Goal: Task Accomplishment & Management: Complete application form

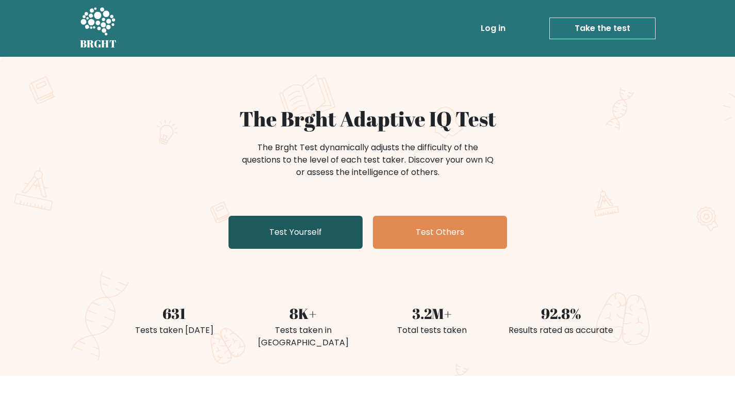
click at [323, 238] on link "Test Yourself" at bounding box center [295, 232] width 134 height 33
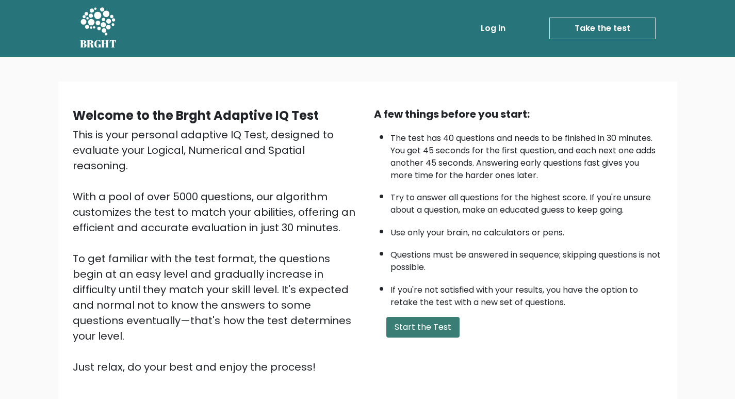
click at [453, 319] on button "Start the Test" at bounding box center [422, 327] width 73 height 21
click at [443, 338] on div "A few things before you start: The test has 40 questions and needs to be finish…" at bounding box center [518, 240] width 301 height 268
click at [440, 326] on button "Start the Test" at bounding box center [422, 327] width 73 height 21
click at [429, 330] on button "Start the Test" at bounding box center [422, 327] width 73 height 21
click at [441, 331] on button "Start the Test" at bounding box center [422, 327] width 73 height 21
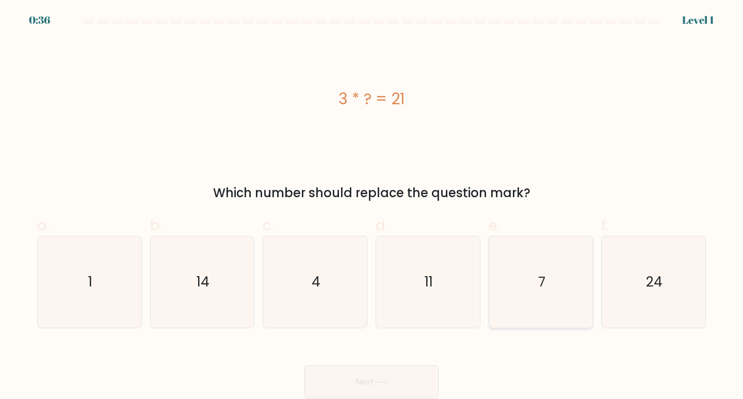
click at [496, 266] on icon "7" at bounding box center [540, 281] width 91 height 91
click at [372, 206] on input "e. 7" at bounding box center [371, 203] width 1 height 7
radio input "true"
click at [329, 377] on button "Next" at bounding box center [371, 381] width 134 height 33
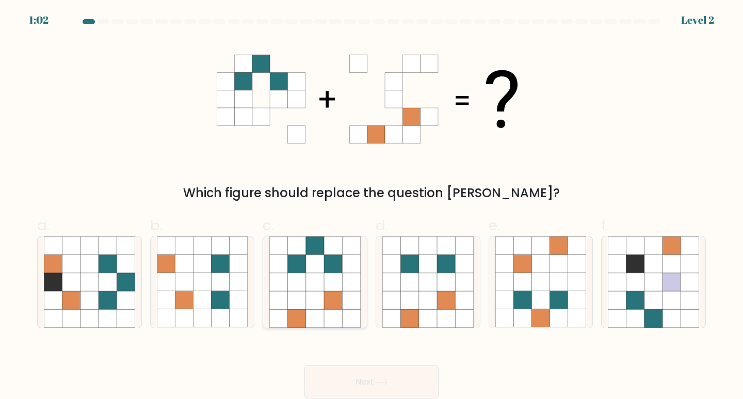
click at [325, 296] on icon at bounding box center [333, 300] width 18 height 18
click at [371, 206] on input "c." at bounding box center [371, 203] width 1 height 7
radio input "true"
click at [395, 380] on button "Next" at bounding box center [371, 381] width 134 height 33
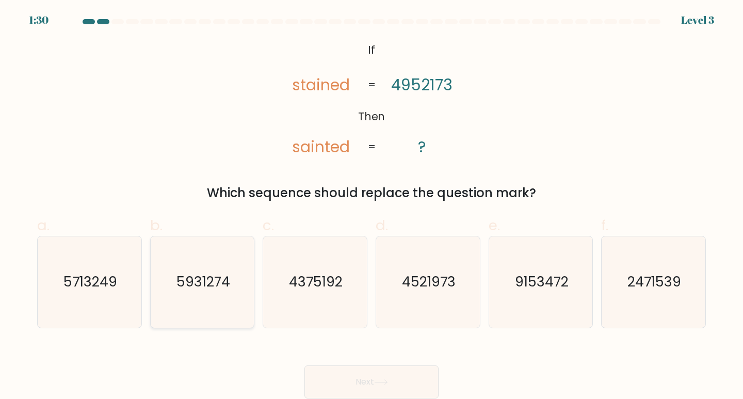
drag, startPoint x: 219, startPoint y: 304, endPoint x: 241, endPoint y: 327, distance: 32.1
click at [220, 308] on icon "5931274" at bounding box center [202, 281] width 91 height 91
click at [371, 206] on input "b. 5931274" at bounding box center [371, 203] width 1 height 7
radio input "true"
click at [336, 380] on button "Next" at bounding box center [371, 381] width 134 height 33
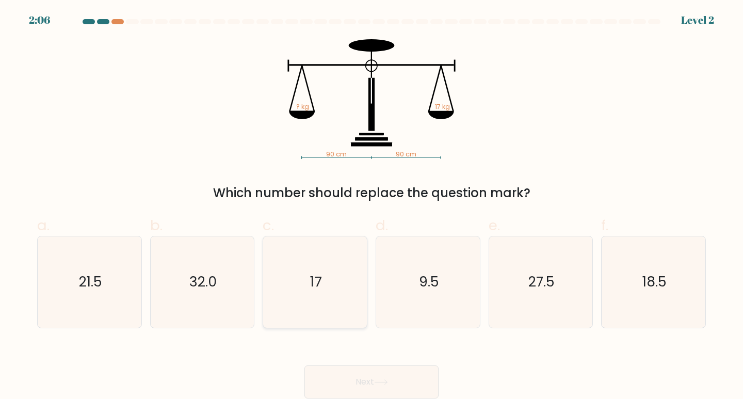
click at [347, 302] on icon "17" at bounding box center [314, 281] width 91 height 91
click at [371, 206] on input "c. 17" at bounding box center [371, 203] width 1 height 7
radio input "true"
click at [361, 380] on button "Next" at bounding box center [371, 381] width 134 height 33
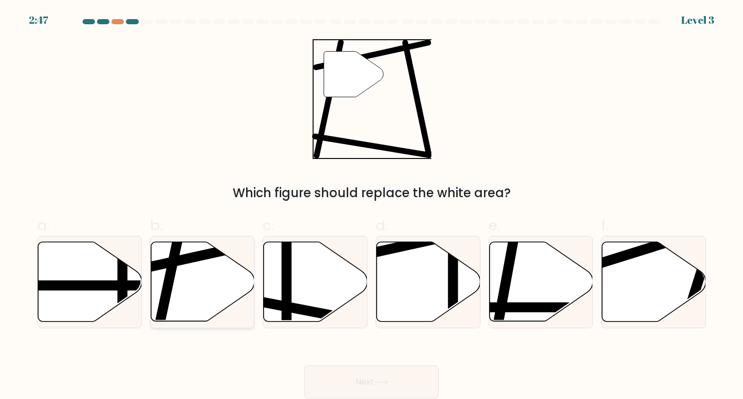
click at [204, 284] on icon at bounding box center [203, 281] width 104 height 79
click at [371, 206] on input "b." at bounding box center [371, 203] width 1 height 7
radio input "true"
click at [377, 381] on icon at bounding box center [381, 382] width 14 height 6
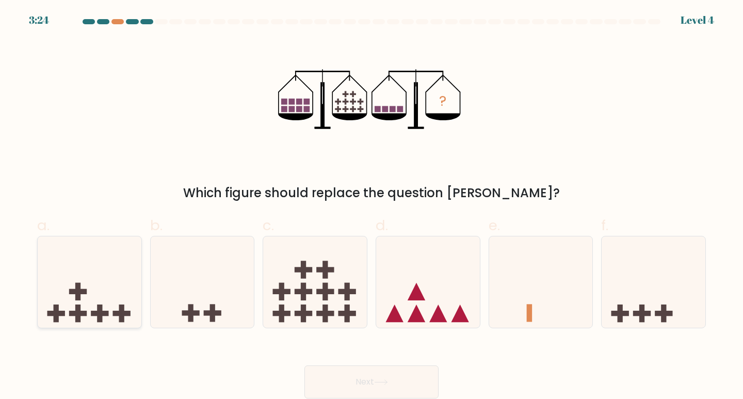
click at [88, 303] on icon at bounding box center [90, 282] width 104 height 86
click at [371, 206] on input "a." at bounding box center [371, 203] width 1 height 7
radio input "true"
click at [343, 383] on button "Next" at bounding box center [371, 381] width 134 height 33
click at [341, 380] on button "Next" at bounding box center [371, 381] width 134 height 33
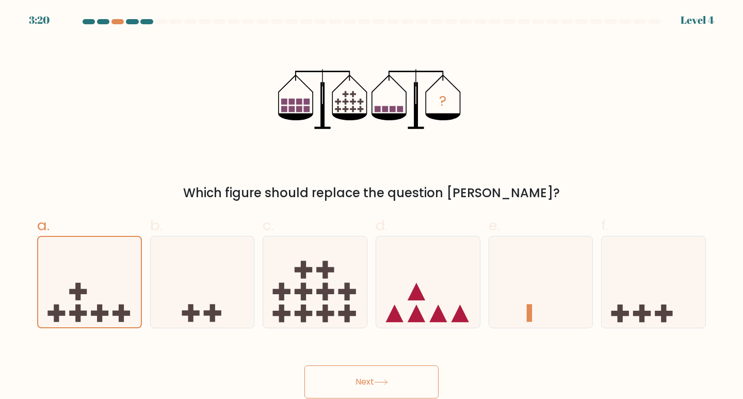
click at [350, 373] on button "Next" at bounding box center [371, 381] width 134 height 33
click at [363, 376] on button "Next" at bounding box center [371, 381] width 134 height 33
drag, startPoint x: 117, startPoint y: 299, endPoint x: 146, endPoint y: 291, distance: 30.4
click at [138, 296] on icon at bounding box center [89, 281] width 103 height 85
click at [371, 206] on input "a." at bounding box center [371, 203] width 1 height 7
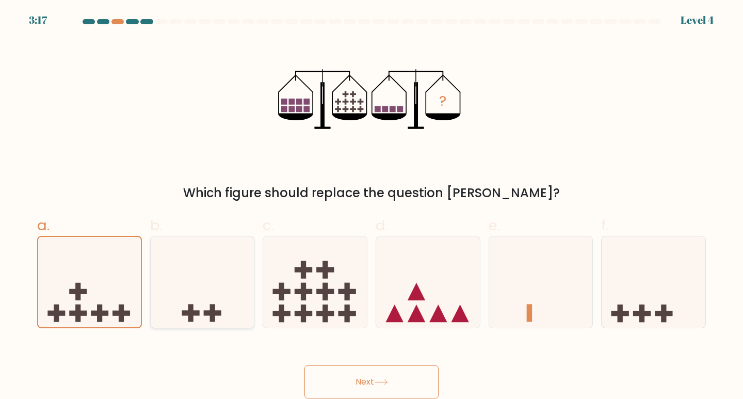
drag, startPoint x: 146, startPoint y: 289, endPoint x: 156, endPoint y: 287, distance: 9.5
click at [150, 288] on div "b." at bounding box center [202, 271] width 113 height 113
click at [158, 287] on icon at bounding box center [203, 282] width 104 height 86
click at [371, 206] on input "b." at bounding box center [371, 203] width 1 height 7
radio input "true"
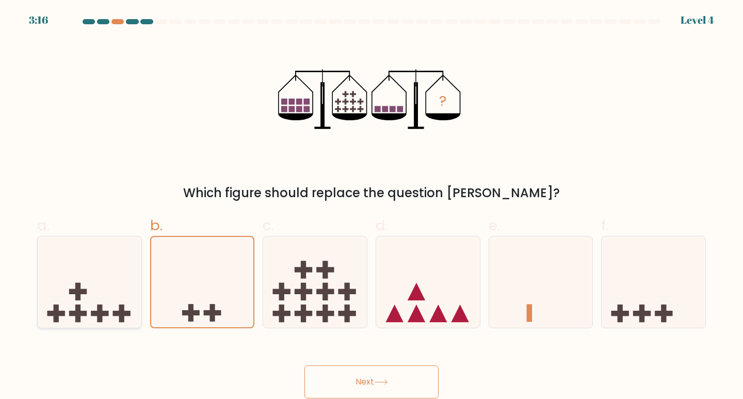
click at [124, 297] on icon at bounding box center [90, 282] width 104 height 86
click at [371, 206] on input "a." at bounding box center [371, 203] width 1 height 7
radio input "true"
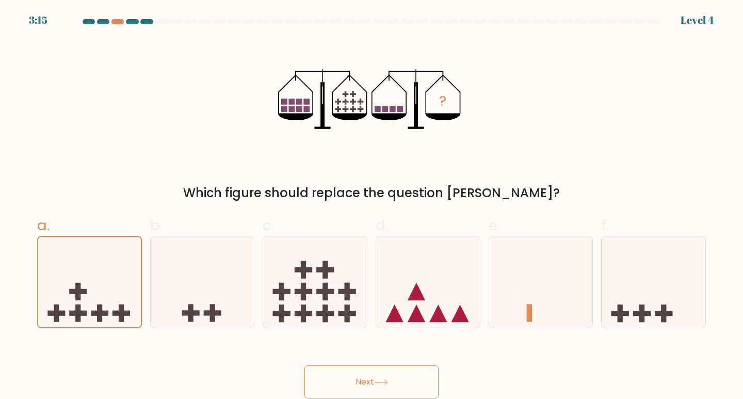
click at [326, 372] on button "Next" at bounding box center [371, 381] width 134 height 33
click at [327, 374] on button "Next" at bounding box center [371, 381] width 134 height 33
click at [330, 377] on button "Next" at bounding box center [371, 381] width 134 height 33
click at [327, 378] on button "Next" at bounding box center [371, 381] width 134 height 33
click at [328, 378] on button "Next" at bounding box center [371, 381] width 134 height 33
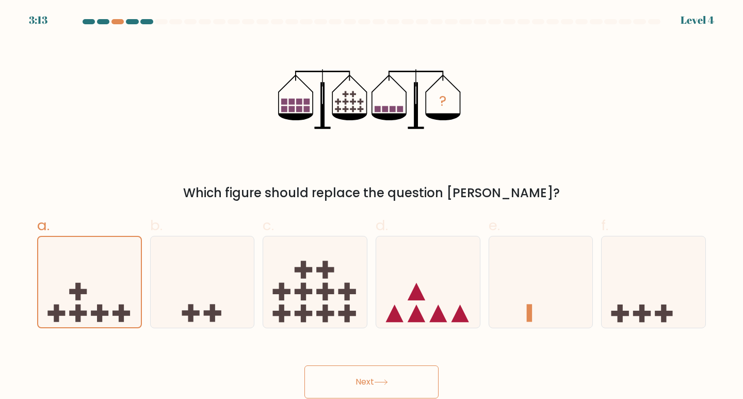
click at [329, 377] on button "Next" at bounding box center [371, 381] width 134 height 33
click at [331, 377] on button "Next" at bounding box center [371, 381] width 134 height 33
click at [331, 379] on button "Next" at bounding box center [371, 381] width 134 height 33
drag, startPoint x: 334, startPoint y: 380, endPoint x: 377, endPoint y: 287, distance: 102.9
click at [353, 339] on form at bounding box center [371, 208] width 743 height 379
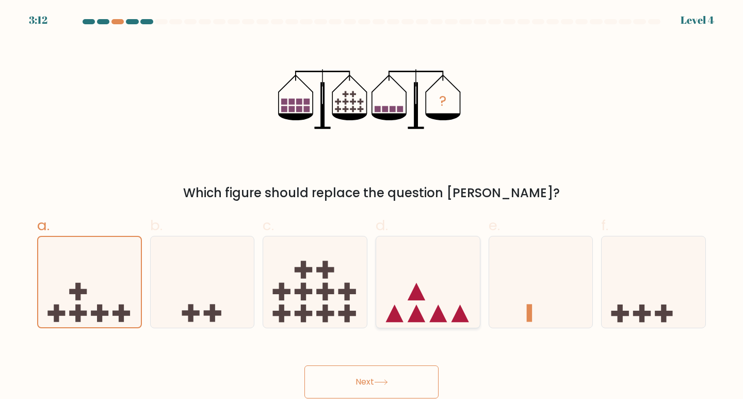
click at [392, 282] on icon at bounding box center [428, 282] width 104 height 86
click at [372, 206] on input "d." at bounding box center [371, 203] width 1 height 7
radio input "true"
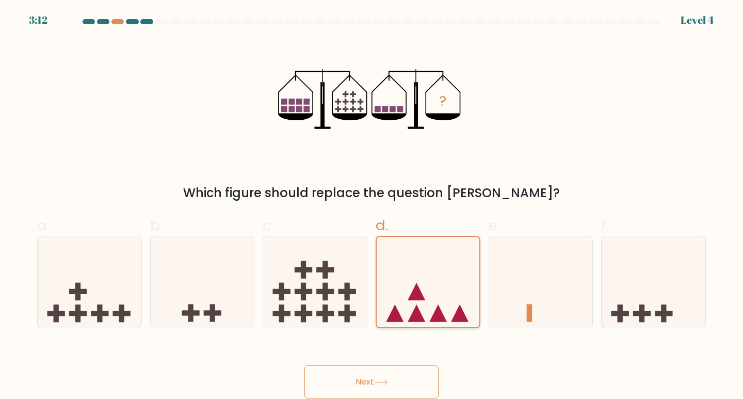
click at [392, 284] on icon at bounding box center [427, 281] width 103 height 85
click at [372, 206] on input "d." at bounding box center [371, 203] width 1 height 7
drag, startPoint x: 391, startPoint y: 285, endPoint x: 386, endPoint y: 288, distance: 5.8
click at [390, 286] on icon at bounding box center [427, 281] width 103 height 85
click at [372, 206] on input "d." at bounding box center [371, 203] width 1 height 7
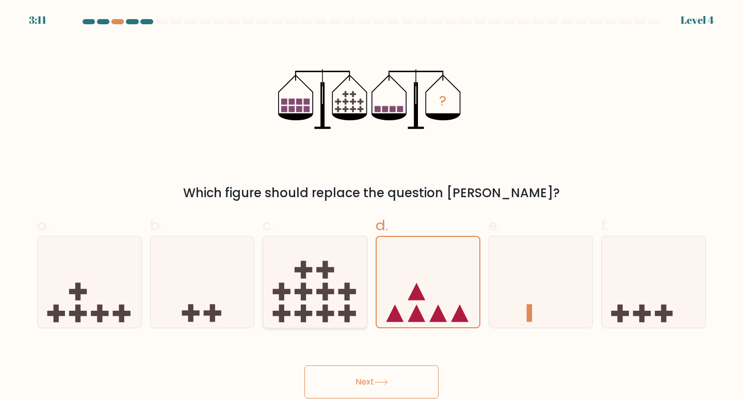
click at [311, 310] on icon at bounding box center [315, 282] width 104 height 86
click at [371, 206] on input "c." at bounding box center [371, 203] width 1 height 7
radio input "true"
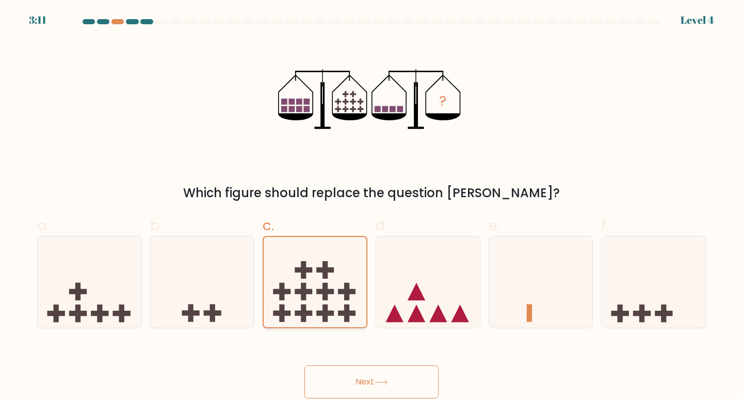
click at [311, 309] on icon at bounding box center [315, 281] width 103 height 85
click at [371, 206] on input "c." at bounding box center [371, 203] width 1 height 7
click at [314, 307] on icon at bounding box center [315, 281] width 103 height 85
click at [371, 206] on input "c." at bounding box center [371, 203] width 1 height 7
drag, startPoint x: 311, startPoint y: 306, endPoint x: 171, endPoint y: 326, distance: 141.7
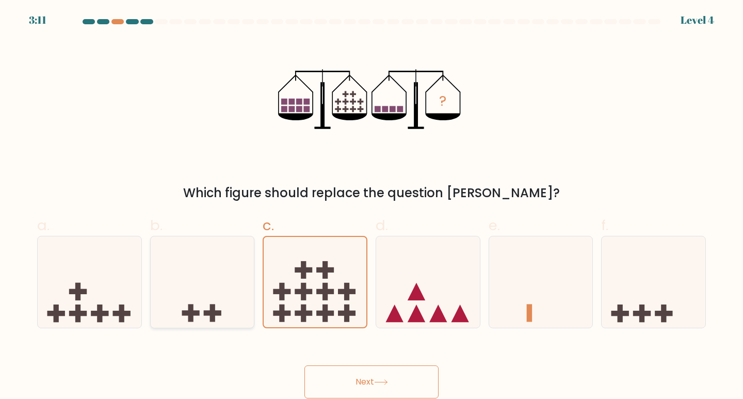
click at [297, 303] on icon at bounding box center [315, 281] width 103 height 85
click at [371, 206] on input "c." at bounding box center [371, 203] width 1 height 7
click at [116, 19] on div "3:09 Level 4" at bounding box center [371, 14] width 743 height 28
drag, startPoint x: 117, startPoint y: 19, endPoint x: 166, endPoint y: 224, distance: 210.5
click at [117, 21] on div at bounding box center [117, 21] width 12 height 5
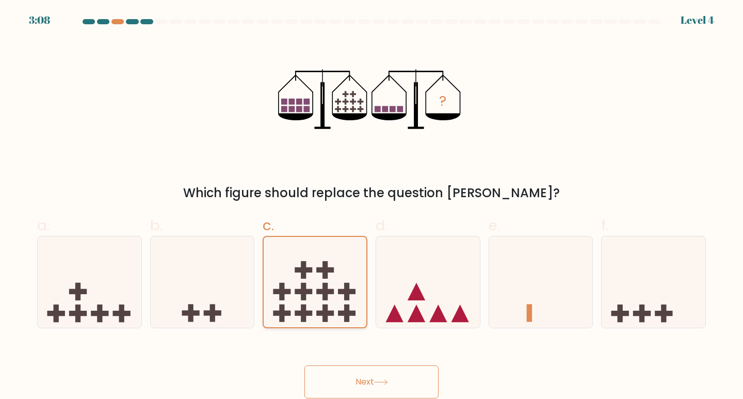
drag, startPoint x: 229, startPoint y: 311, endPoint x: 346, endPoint y: 287, distance: 119.0
click at [229, 312] on icon at bounding box center [203, 282] width 104 height 86
click at [371, 206] on input "b." at bounding box center [371, 203] width 1 height 7
radio input "true"
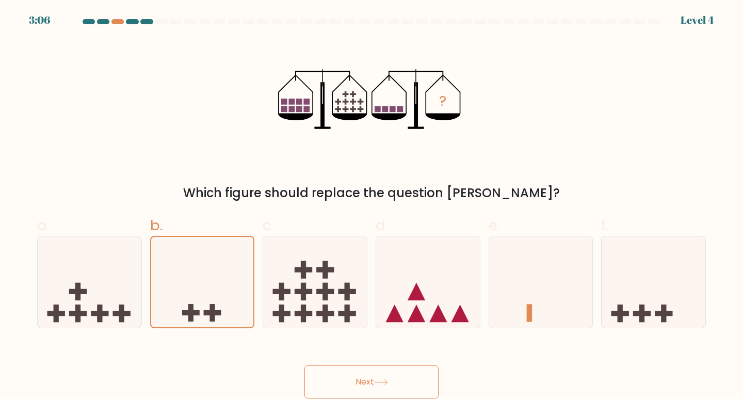
drag, startPoint x: 445, startPoint y: 89, endPoint x: 448, endPoint y: 95, distance: 6.7
click at [448, 95] on icon "?" at bounding box center [371, 99] width 187 height 120
click at [129, 291] on icon at bounding box center [90, 282] width 104 height 86
click at [371, 206] on input "a." at bounding box center [371, 203] width 1 height 7
radio input "true"
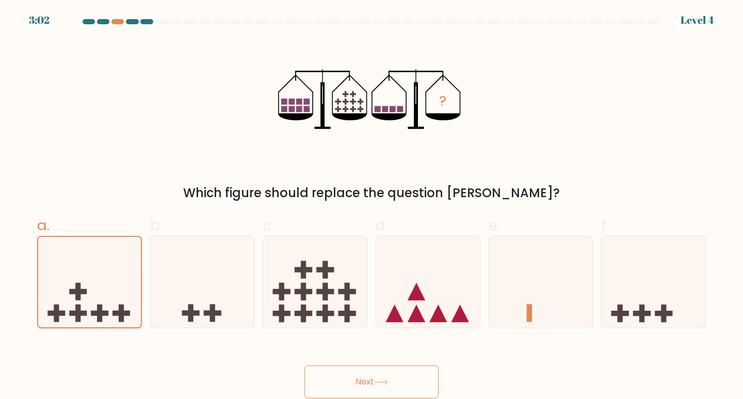
click at [129, 291] on icon at bounding box center [89, 281] width 103 height 85
click at [371, 206] on input "a." at bounding box center [371, 203] width 1 height 7
click at [129, 291] on icon at bounding box center [89, 281] width 103 height 85
click at [371, 206] on input "a." at bounding box center [371, 203] width 1 height 7
click at [415, 381] on button "Next" at bounding box center [371, 381] width 134 height 33
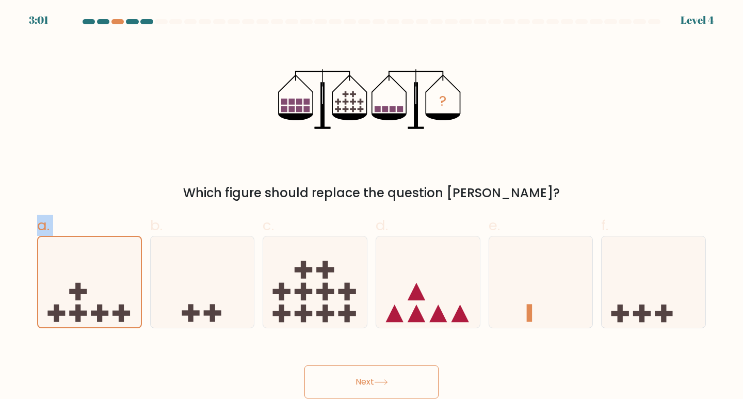
click at [413, 379] on button "Next" at bounding box center [371, 381] width 134 height 33
drag, startPoint x: 412, startPoint y: 379, endPoint x: 300, endPoint y: 313, distance: 130.2
click at [396, 377] on button "Next" at bounding box center [371, 381] width 134 height 33
drag, startPoint x: 304, startPoint y: 293, endPoint x: 378, endPoint y: 360, distance: 100.0
click at [309, 297] on icon at bounding box center [315, 282] width 104 height 86
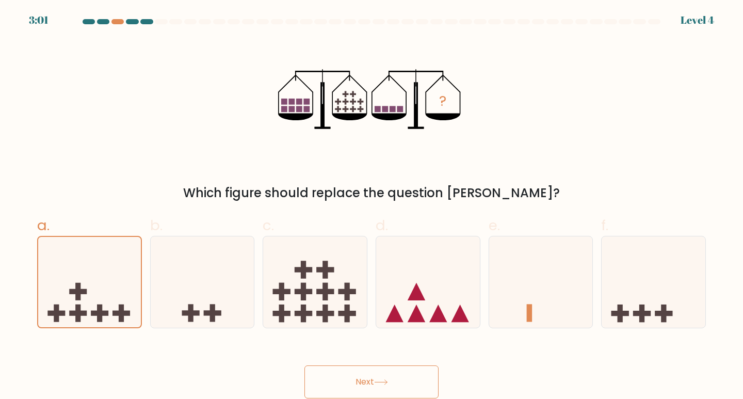
click at [371, 206] on input "c." at bounding box center [371, 203] width 1 height 7
radio input "true"
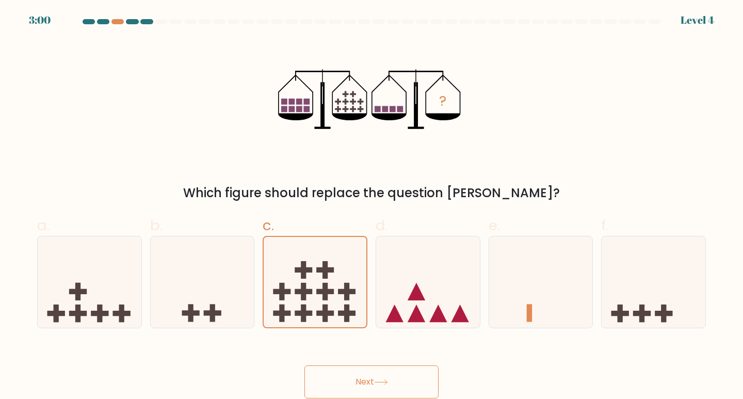
click at [396, 393] on button "Next" at bounding box center [371, 381] width 134 height 33
click at [392, 383] on button "Next" at bounding box center [371, 381] width 134 height 33
drag, startPoint x: 392, startPoint y: 383, endPoint x: 180, endPoint y: 245, distance: 253.5
click at [383, 382] on button "Next" at bounding box center [371, 381] width 134 height 33
drag, startPoint x: 89, startPoint y: 278, endPoint x: 159, endPoint y: 337, distance: 91.2
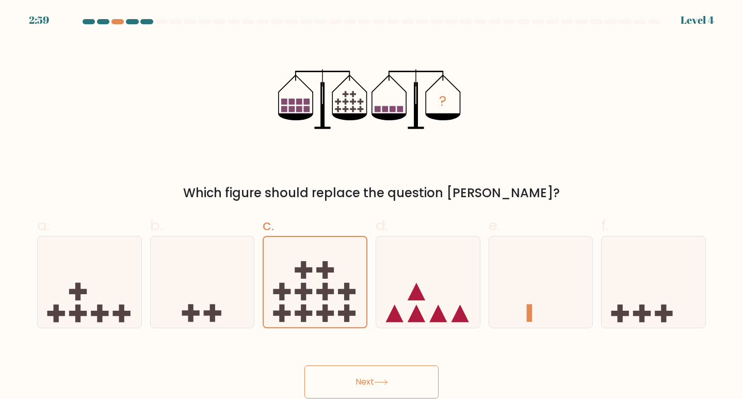
click at [92, 278] on icon at bounding box center [90, 282] width 104 height 86
click at [371, 206] on input "a." at bounding box center [371, 203] width 1 height 7
radio input "true"
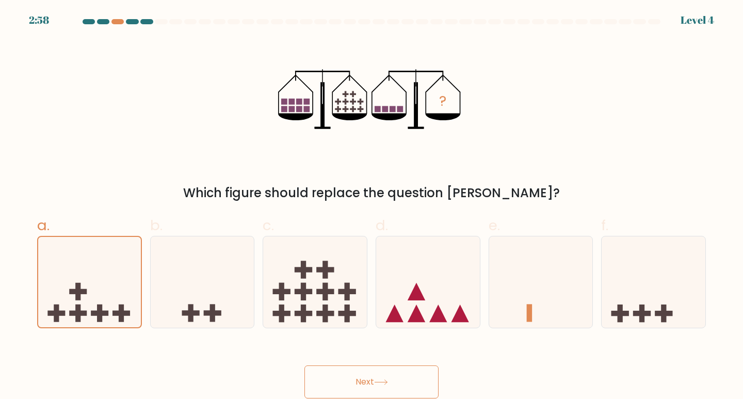
click at [322, 375] on button "Next" at bounding box center [371, 381] width 134 height 33
click at [323, 373] on button "Next" at bounding box center [371, 381] width 134 height 33
drag, startPoint x: 325, startPoint y: 373, endPoint x: 622, endPoint y: 363, distance: 297.2
click at [531, 350] on div "Next" at bounding box center [371, 369] width 681 height 58
drag, startPoint x: 434, startPoint y: 370, endPoint x: 419, endPoint y: 371, distance: 14.5
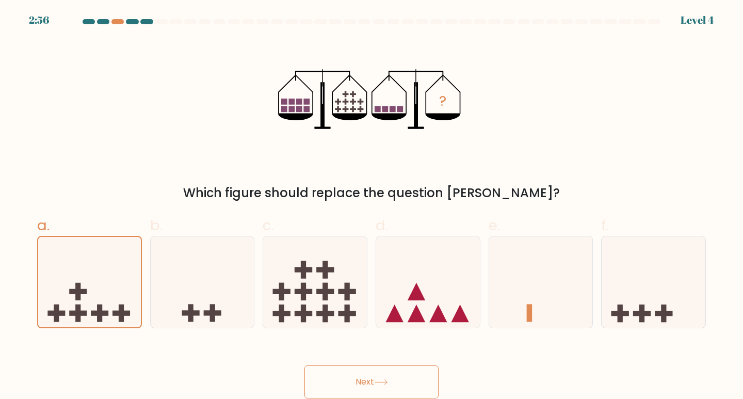
click at [427, 371] on button "Next" at bounding box center [371, 381] width 134 height 33
click at [416, 374] on button "Next" at bounding box center [371, 381] width 134 height 33
click at [414, 373] on button "Next" at bounding box center [371, 381] width 134 height 33
click at [412, 375] on button "Next" at bounding box center [371, 381] width 134 height 33
click at [413, 375] on button "Next" at bounding box center [371, 381] width 134 height 33
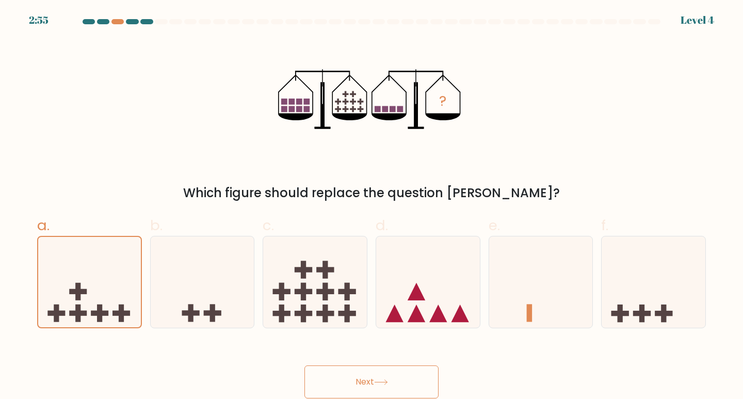
drag, startPoint x: 413, startPoint y: 375, endPoint x: 403, endPoint y: 375, distance: 10.3
click at [409, 375] on button "Next" at bounding box center [371, 381] width 134 height 33
click at [403, 375] on button "Next" at bounding box center [371, 381] width 134 height 33
click at [389, 367] on button "Next" at bounding box center [371, 381] width 134 height 33
drag, startPoint x: 390, startPoint y: 367, endPoint x: 396, endPoint y: 367, distance: 5.7
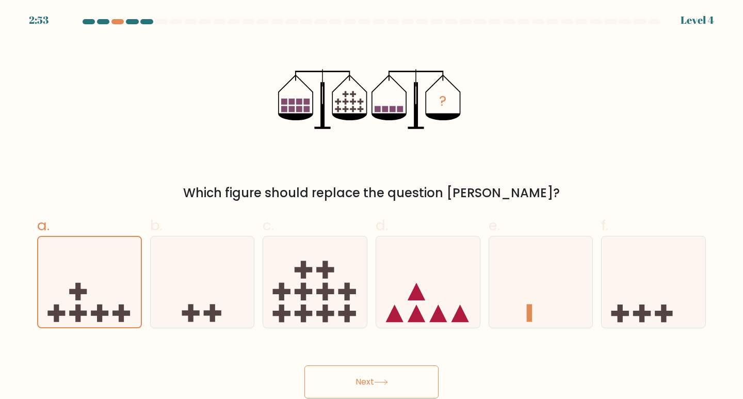
click at [394, 367] on button "Next" at bounding box center [371, 381] width 134 height 33
click at [396, 367] on button "Next" at bounding box center [371, 381] width 134 height 33
click at [396, 368] on button "Next" at bounding box center [371, 381] width 134 height 33
drag, startPoint x: 397, startPoint y: 368, endPoint x: 494, endPoint y: 414, distance: 107.3
click at [494, 398] on html "2:52 Level 4" at bounding box center [371, 199] width 743 height 399
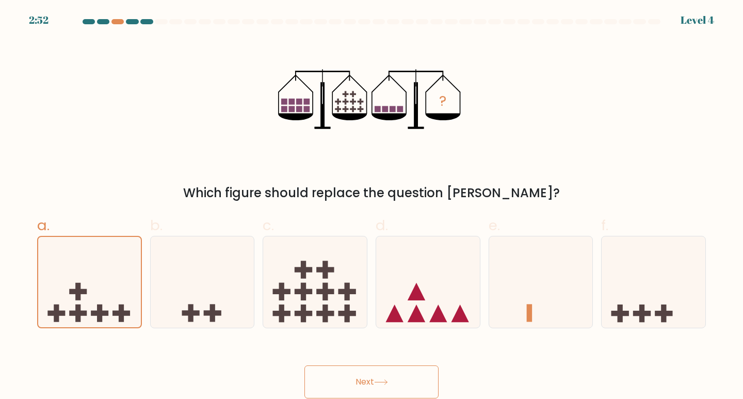
drag, startPoint x: 564, startPoint y: 385, endPoint x: 544, endPoint y: 394, distance: 21.5
click at [545, 394] on div "Next" at bounding box center [371, 369] width 681 height 58
click at [413, 366] on button "Next" at bounding box center [371, 381] width 134 height 33
click at [413, 367] on button "Next" at bounding box center [371, 381] width 134 height 33
click at [410, 381] on button "Next" at bounding box center [371, 381] width 134 height 33
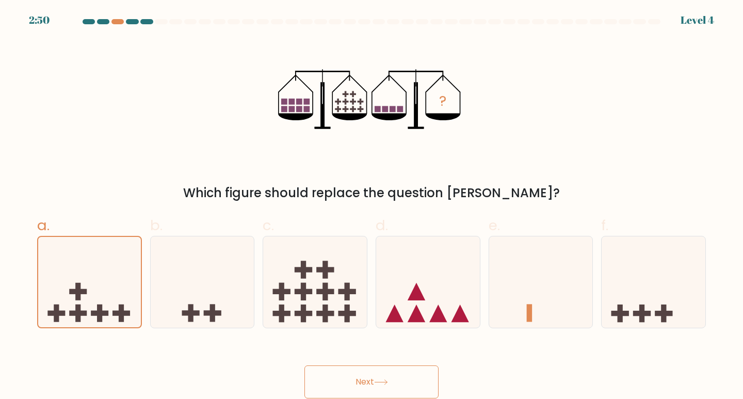
click at [409, 381] on button "Next" at bounding box center [371, 381] width 134 height 33
drag, startPoint x: 424, startPoint y: 396, endPoint x: 427, endPoint y: 419, distance: 22.9
click at [427, 398] on html "2:50 Level 4" at bounding box center [371, 199] width 743 height 399
drag, startPoint x: 429, startPoint y: 376, endPoint x: 384, endPoint y: 313, distance: 77.3
click at [396, 330] on form at bounding box center [371, 208] width 743 height 379
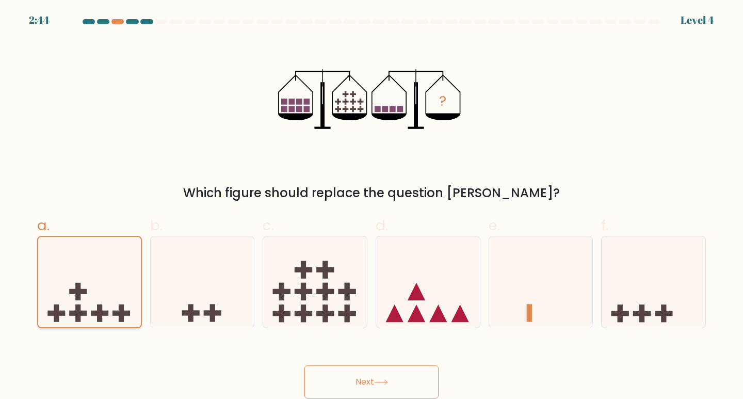
click at [86, 304] on icon at bounding box center [89, 281] width 103 height 85
click at [371, 206] on input "a." at bounding box center [371, 203] width 1 height 7
drag, startPoint x: 208, startPoint y: 312, endPoint x: 182, endPoint y: 298, distance: 29.3
click at [206, 307] on icon at bounding box center [203, 282] width 104 height 86
click at [371, 206] on input "b." at bounding box center [371, 203] width 1 height 7
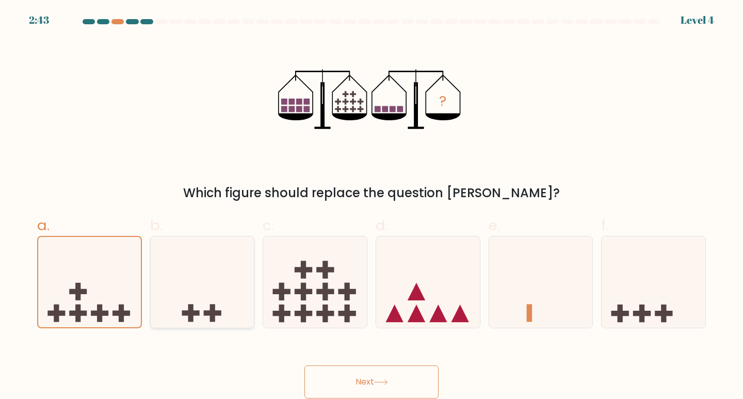
radio input "true"
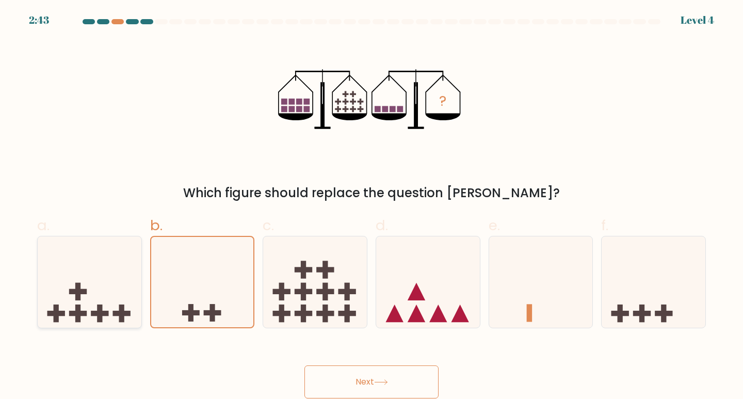
click at [90, 282] on icon at bounding box center [90, 282] width 104 height 86
click at [371, 206] on input "a." at bounding box center [371, 203] width 1 height 7
radio input "true"
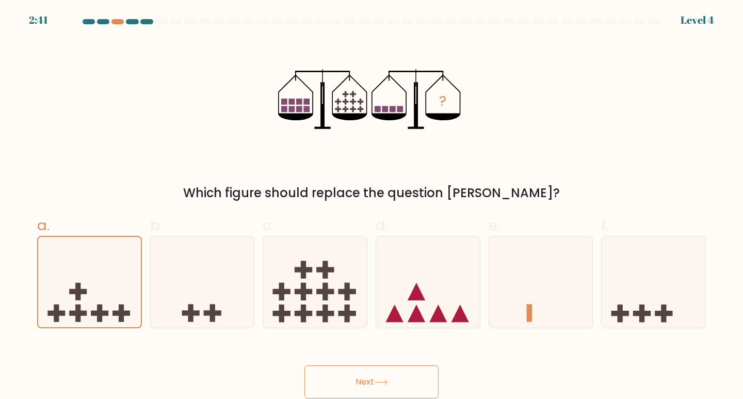
drag, startPoint x: 402, startPoint y: 371, endPoint x: 396, endPoint y: 372, distance: 5.9
click at [400, 371] on button "Next" at bounding box center [371, 381] width 134 height 33
click at [389, 376] on button "Next" at bounding box center [371, 381] width 134 height 33
click at [389, 372] on button "Next" at bounding box center [371, 381] width 134 height 33
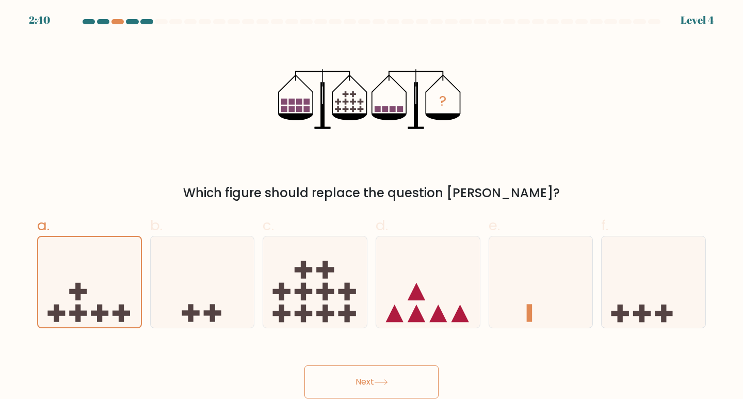
drag, startPoint x: 389, startPoint y: 372, endPoint x: 347, endPoint y: 364, distance: 43.5
click at [377, 366] on button "Next" at bounding box center [371, 381] width 134 height 33
drag, startPoint x: 310, startPoint y: 367, endPoint x: 661, endPoint y: 260, distance: 366.4
click at [565, 284] on form at bounding box center [371, 208] width 743 height 379
click at [742, 237] on form at bounding box center [371, 208] width 743 height 379
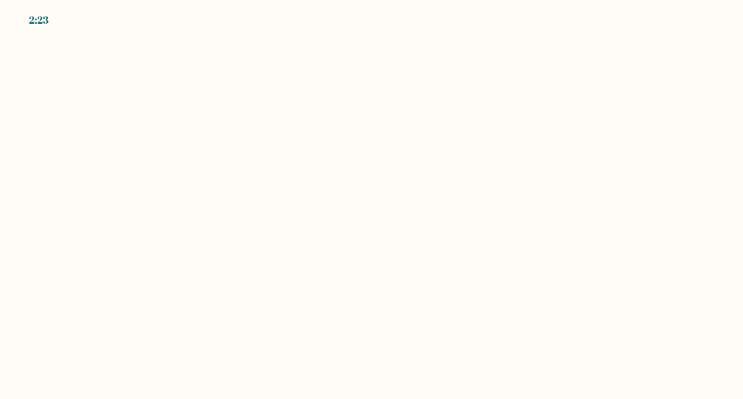
click at [71, 52] on body "2:23" at bounding box center [371, 199] width 743 height 399
click at [69, 51] on body "2:23" at bounding box center [371, 199] width 743 height 399
drag, startPoint x: 64, startPoint y: 46, endPoint x: 55, endPoint y: 45, distance: 8.8
click at [58, 45] on body "2:22" at bounding box center [371, 199] width 743 height 399
click at [43, 29] on body "2:22" at bounding box center [371, 199] width 743 height 399
